Goal: Information Seeking & Learning: Learn about a topic

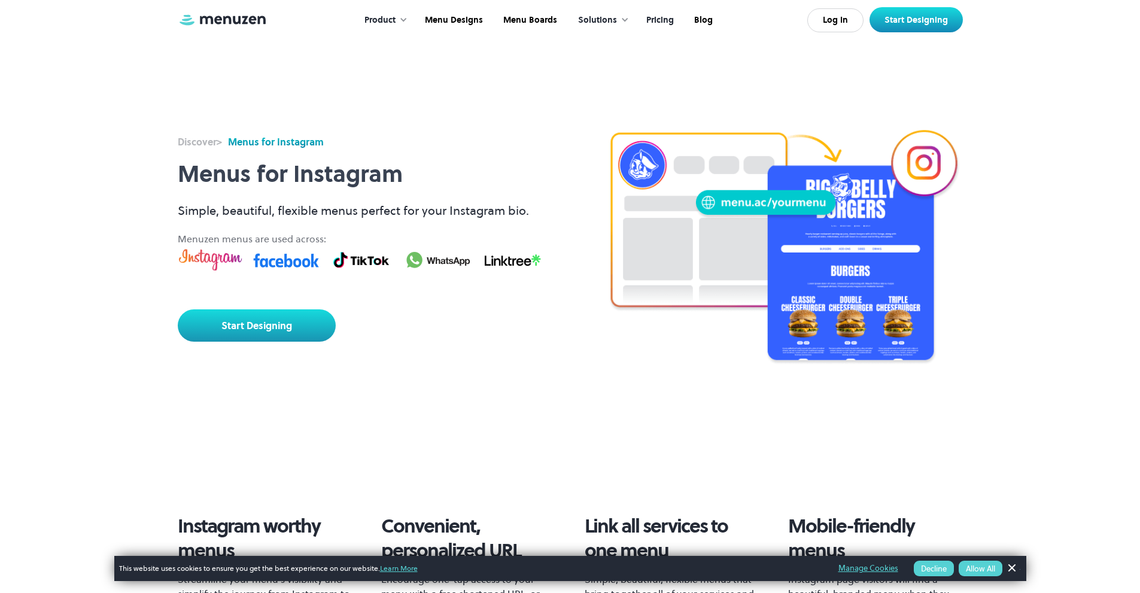
click at [656, 20] on link "Pricing" at bounding box center [659, 20] width 48 height 37
click at [447, 20] on link "Menu Designs" at bounding box center [453, 20] width 78 height 37
